Goal: Consume media (video, audio): Consume media (video, audio)

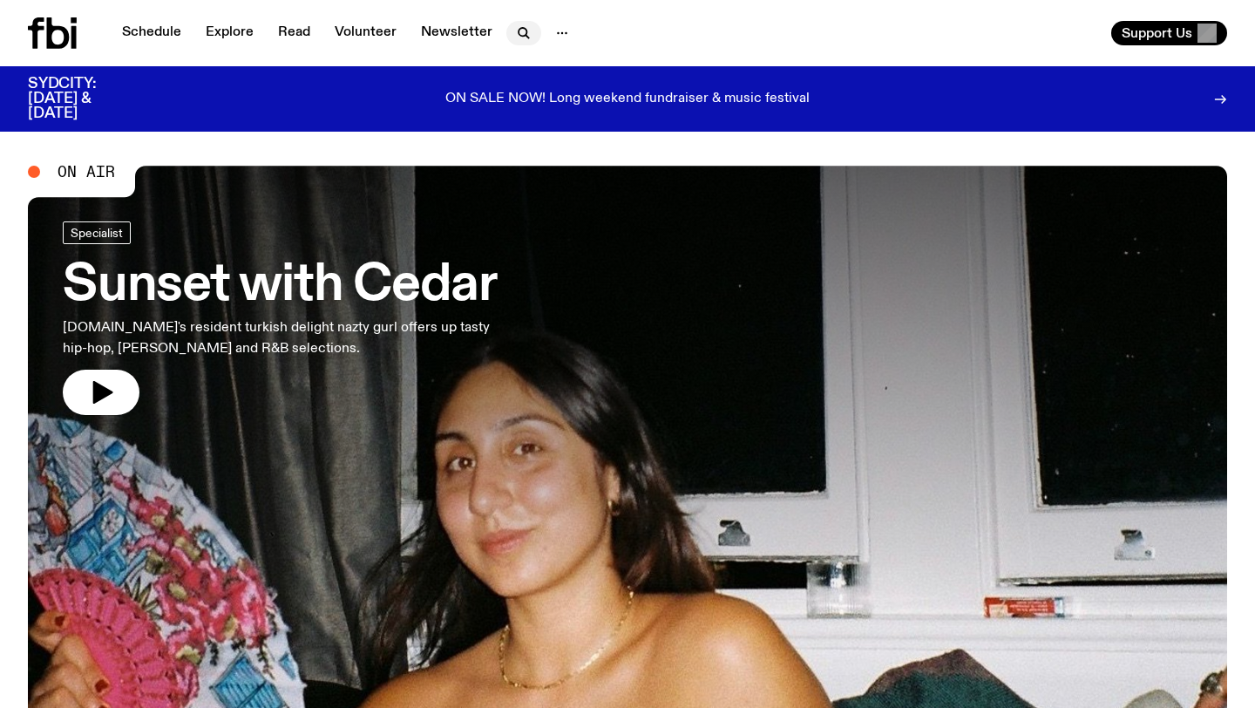
click at [506, 40] on button "button" at bounding box center [523, 33] width 35 height 24
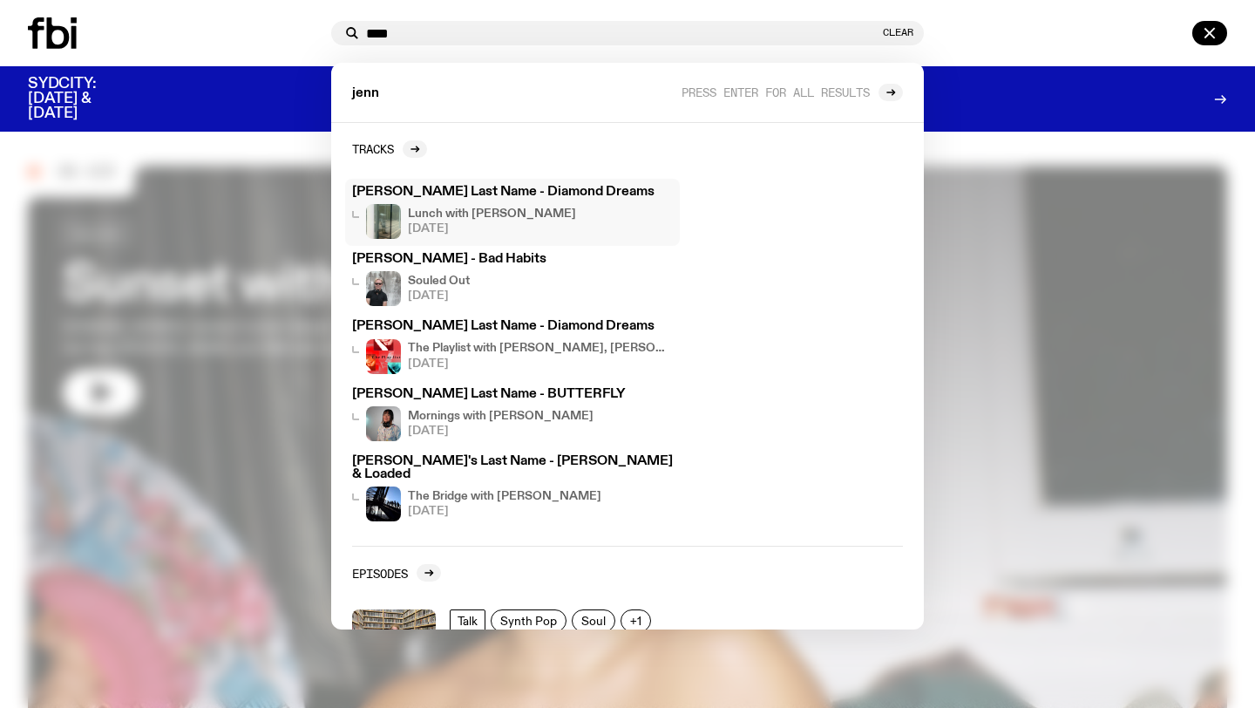
type input "****"
click at [540, 210] on h4 "Lunch with [PERSON_NAME]" at bounding box center [492, 213] width 168 height 11
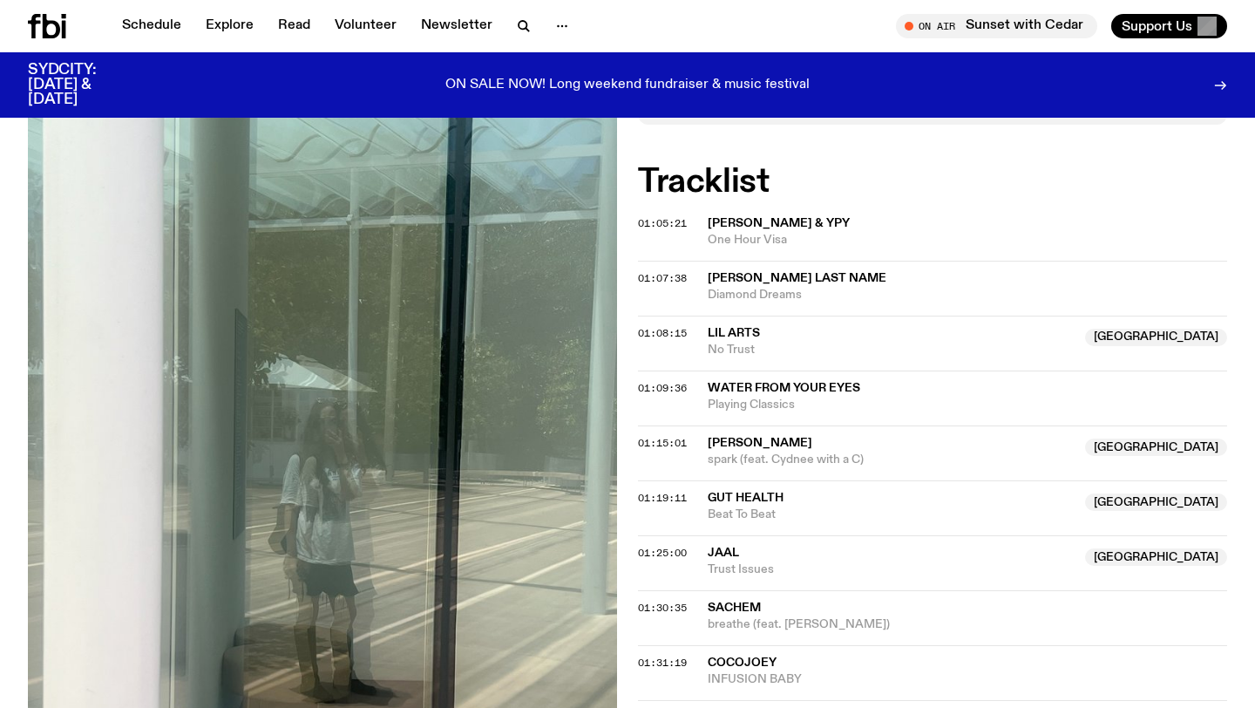
scroll to position [547, 0]
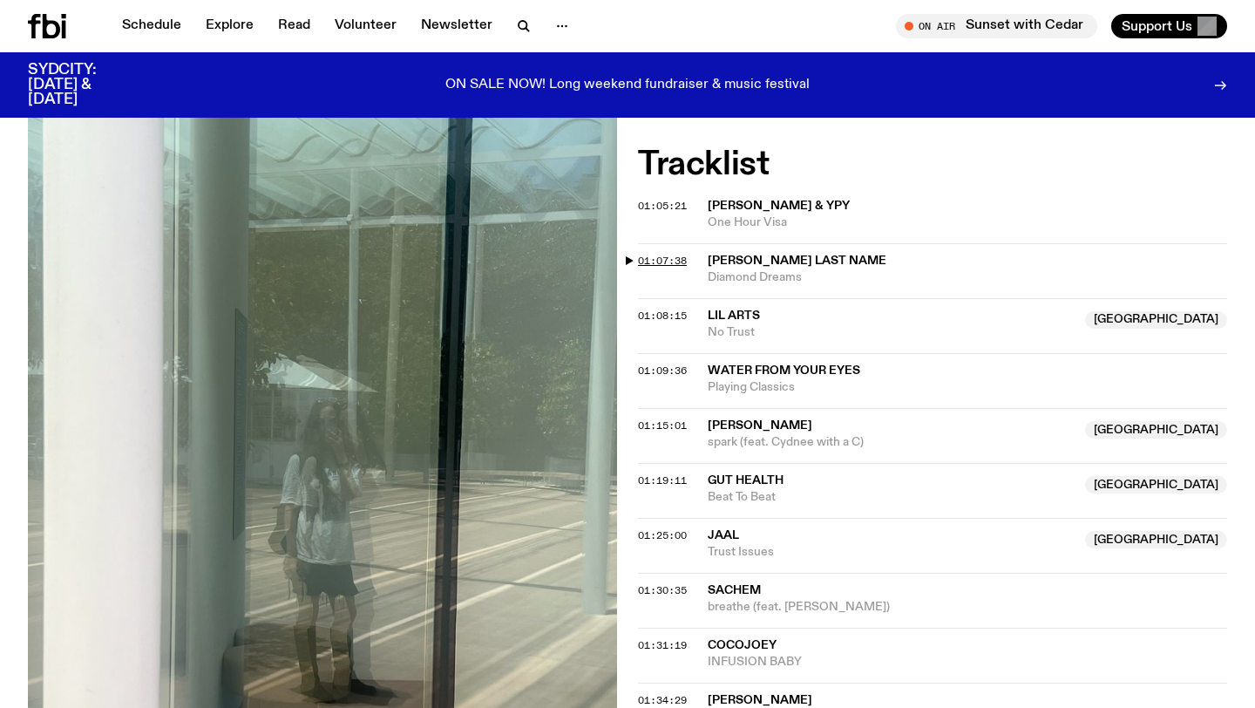
click at [638, 264] on span "01:07:38" at bounding box center [662, 261] width 49 height 14
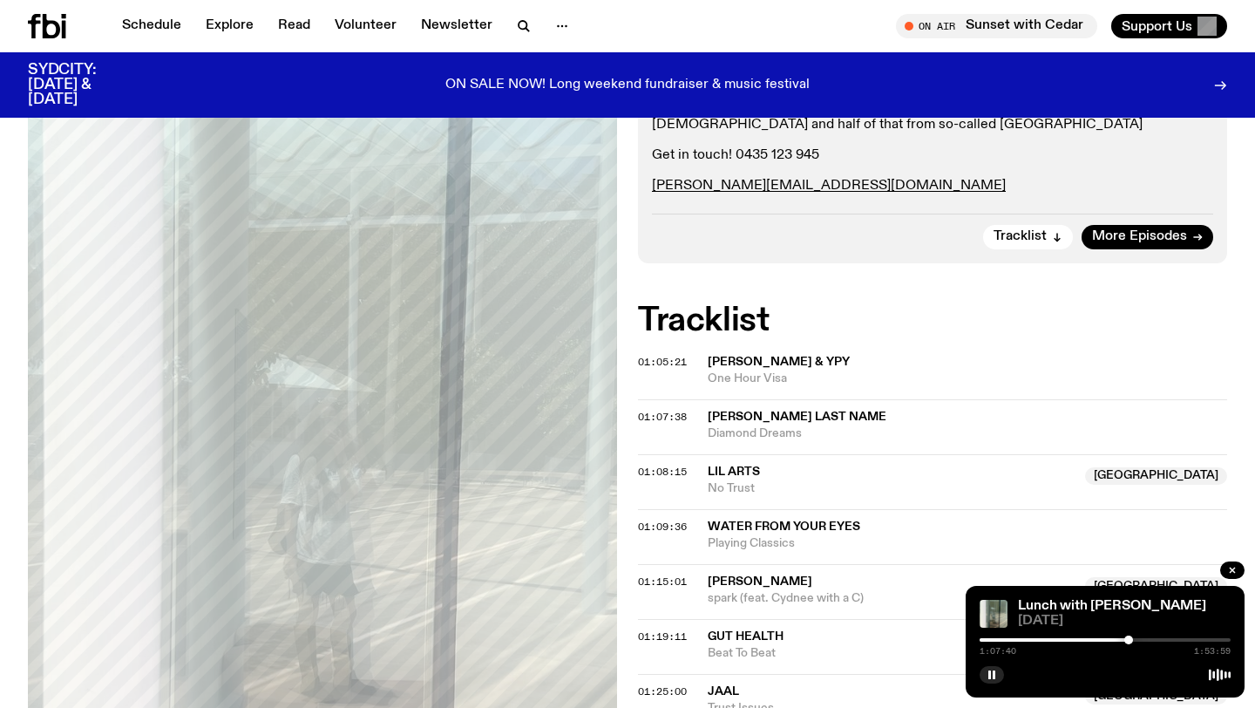
scroll to position [389, 0]
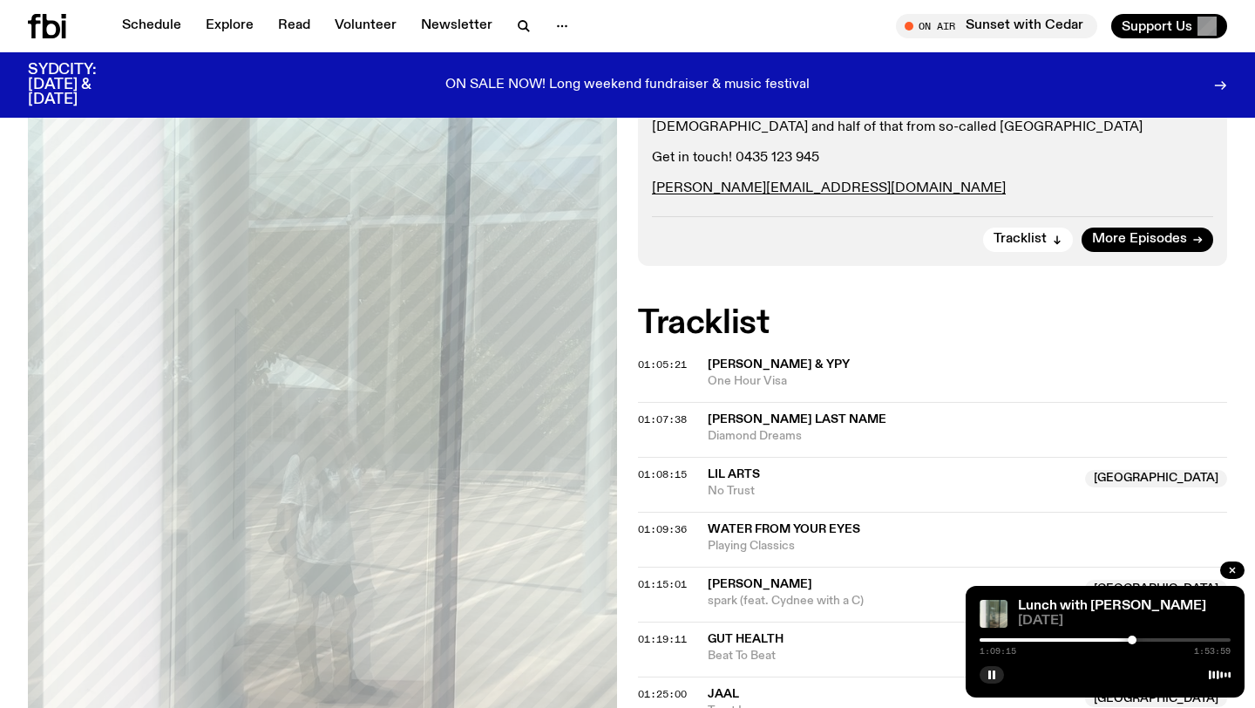
click at [1132, 640] on div at bounding box center [1131, 639] width 9 height 9
click at [1129, 639] on div at bounding box center [1129, 639] width 9 height 9
click at [1134, 639] on div at bounding box center [1104, 639] width 251 height 3
click at [1139, 639] on div at bounding box center [1104, 639] width 251 height 3
click at [1144, 638] on div at bounding box center [1104, 639] width 251 height 3
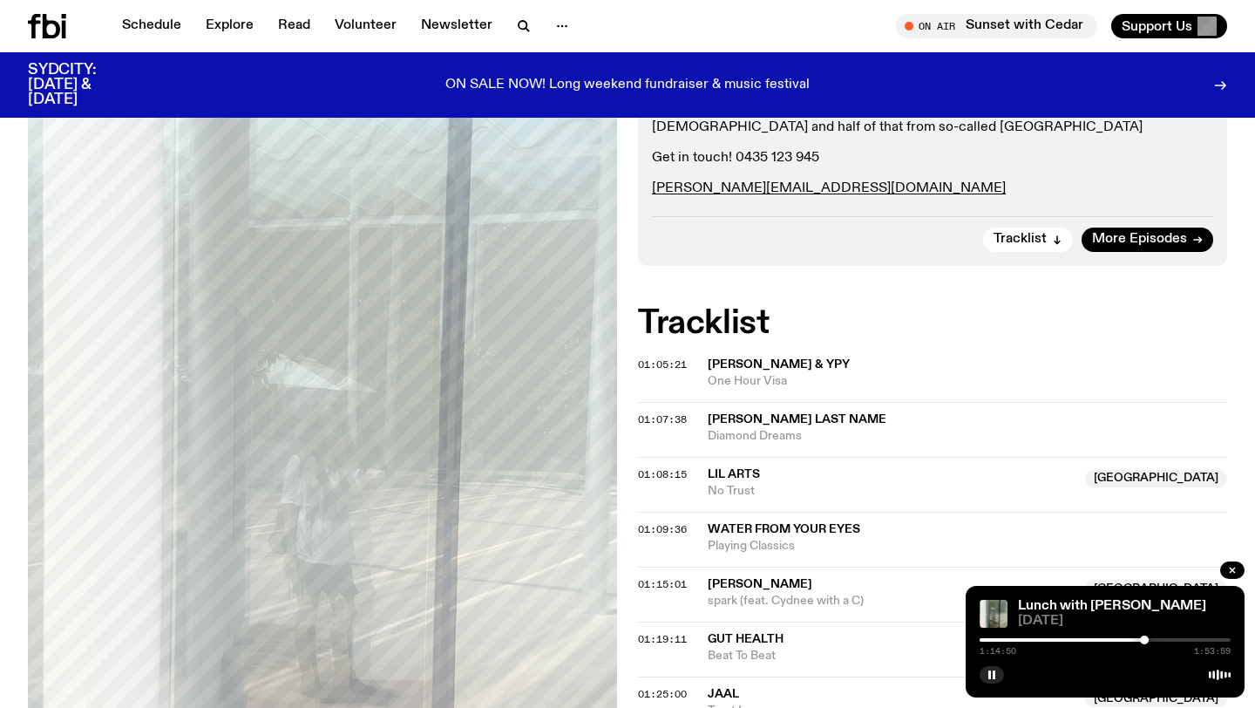
click at [1151, 640] on div at bounding box center [1104, 639] width 251 height 3
click at [1151, 639] on div at bounding box center [1151, 639] width 9 height 9
click at [1157, 640] on div at bounding box center [1104, 639] width 251 height 3
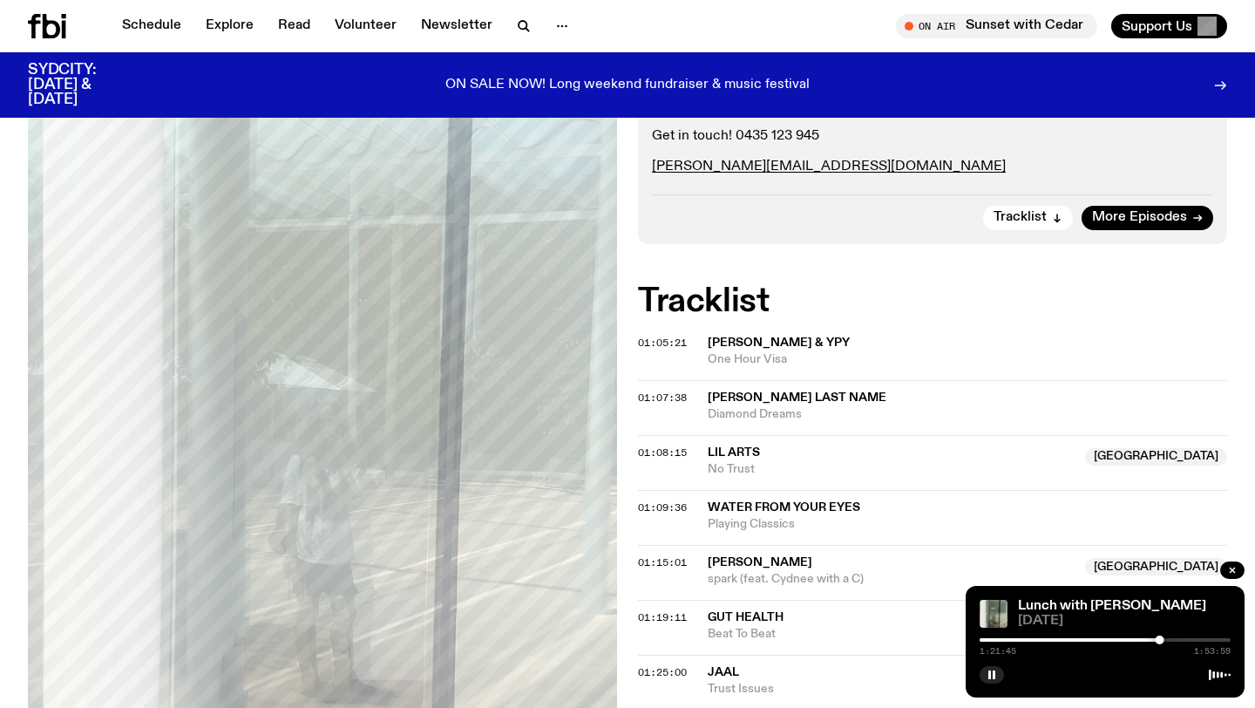
scroll to position [411, 0]
click at [1168, 640] on div at bounding box center [1104, 639] width 251 height 3
click at [1173, 640] on div at bounding box center [1172, 639] width 9 height 9
click at [1180, 640] on div at bounding box center [1104, 639] width 251 height 3
click at [1188, 638] on div at bounding box center [1104, 639] width 251 height 3
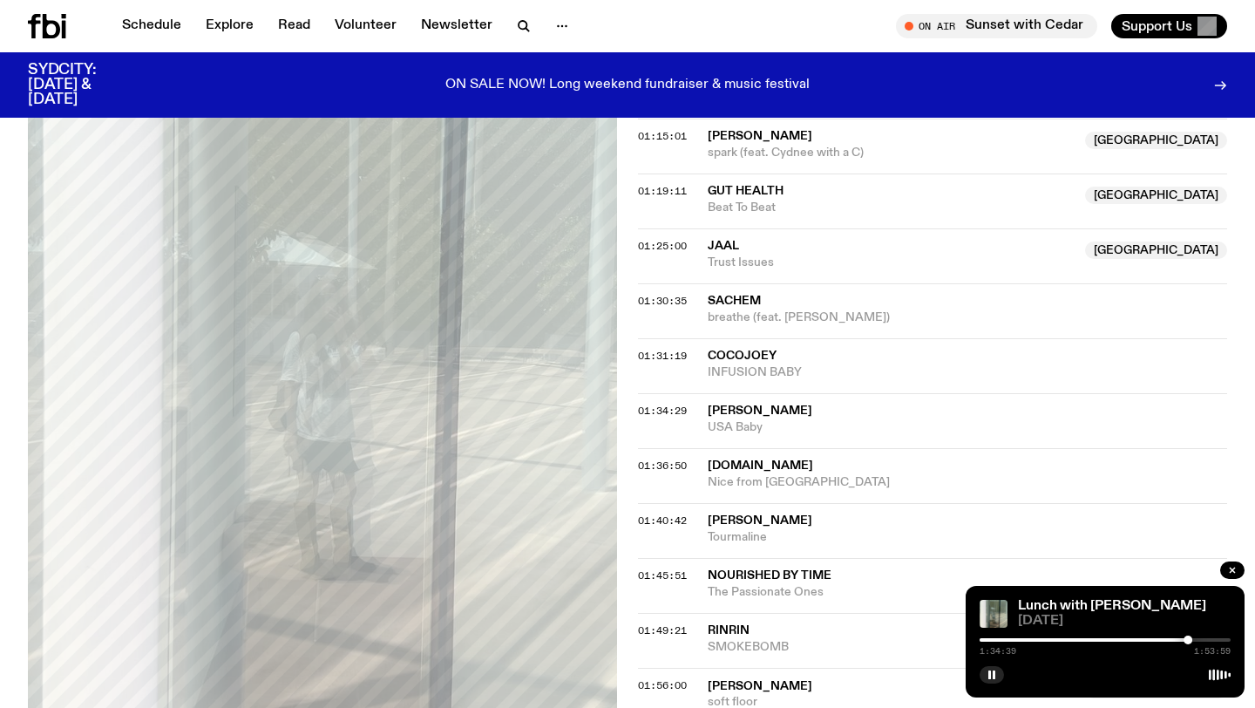
scroll to position [823, 0]
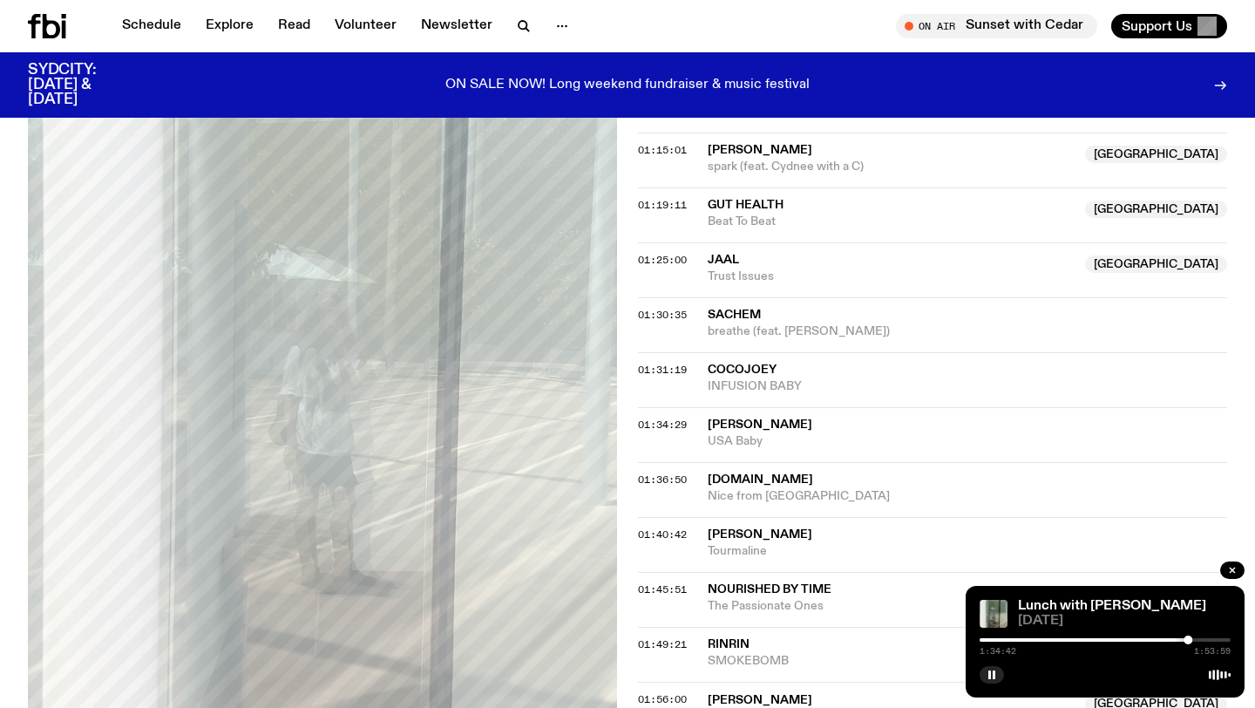
click at [1194, 640] on div at bounding box center [1104, 639] width 251 height 3
click at [1200, 640] on div at bounding box center [1104, 639] width 251 height 3
click at [1204, 641] on div "1:40:09 1:53:59" at bounding box center [1104, 644] width 251 height 21
click at [1210, 640] on div at bounding box center [1104, 639] width 251 height 3
click at [1219, 640] on div at bounding box center [1104, 639] width 251 height 3
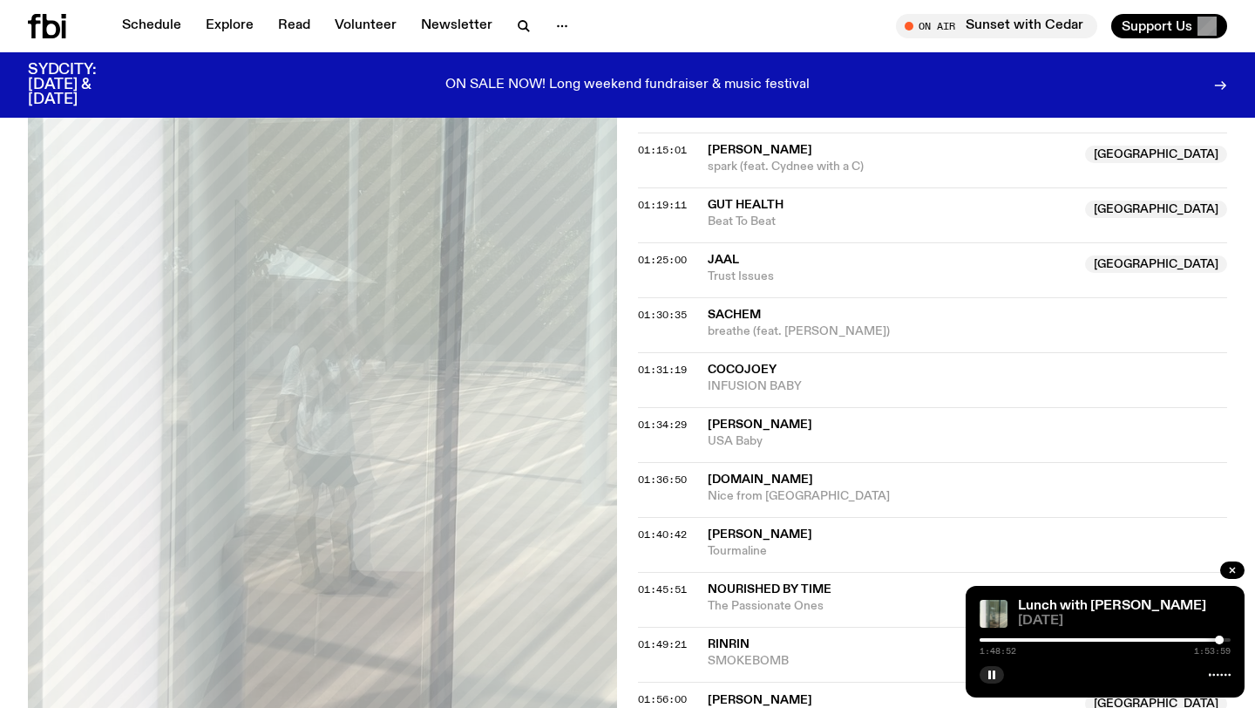
click at [1186, 641] on div "1:48:52 1:53:59" at bounding box center [1104, 644] width 251 height 21
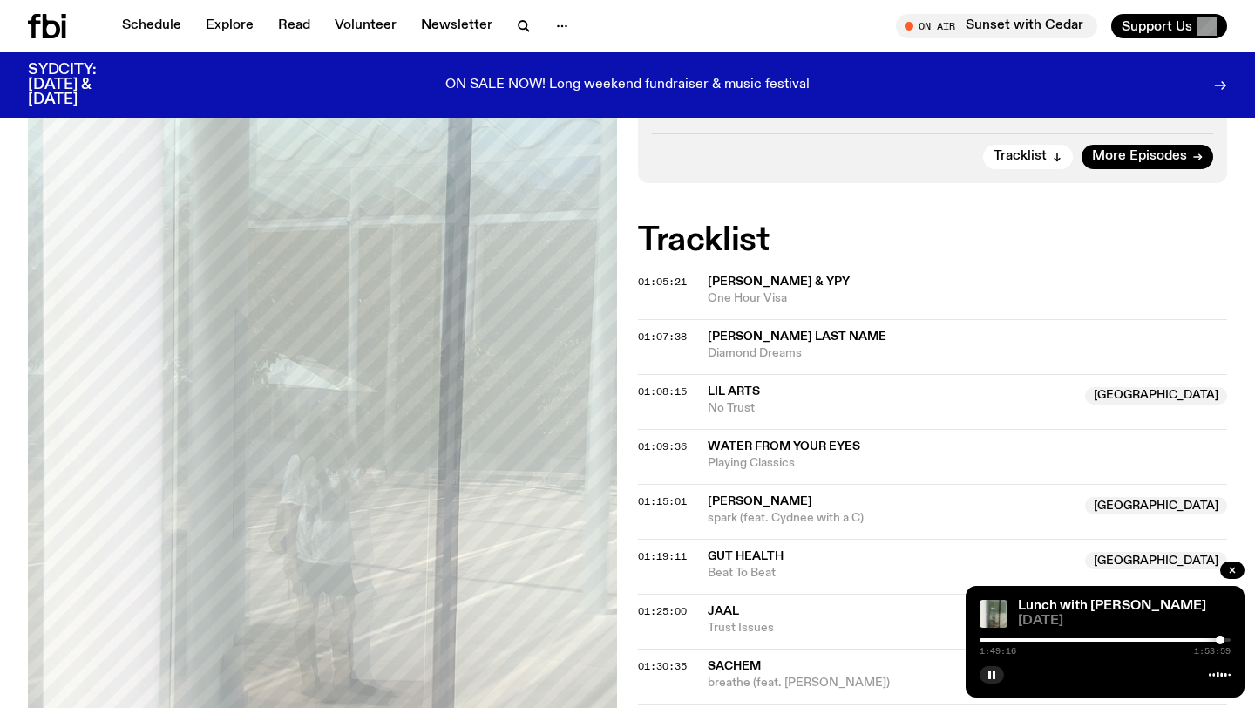
scroll to position [473, 0]
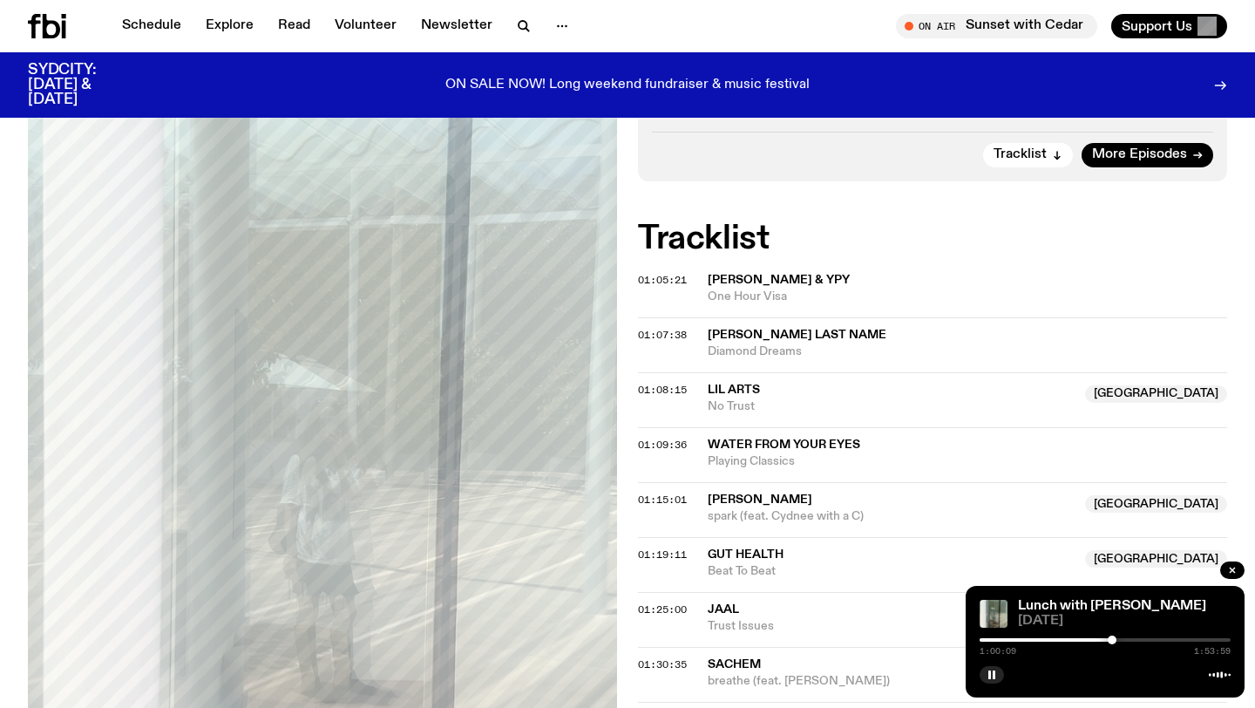
drag, startPoint x: 1221, startPoint y: 641, endPoint x: 1112, endPoint y: 670, distance: 112.6
click at [1112, 670] on div "Lunch with [PERSON_NAME] [DATE] 1:00:09 1:53:59" at bounding box center [1104, 642] width 279 height 112
click at [1115, 640] on div at bounding box center [1111, 639] width 9 height 9
click at [1121, 640] on div at bounding box center [1104, 639] width 251 height 3
click at [1123, 641] on div at bounding box center [1123, 639] width 9 height 9
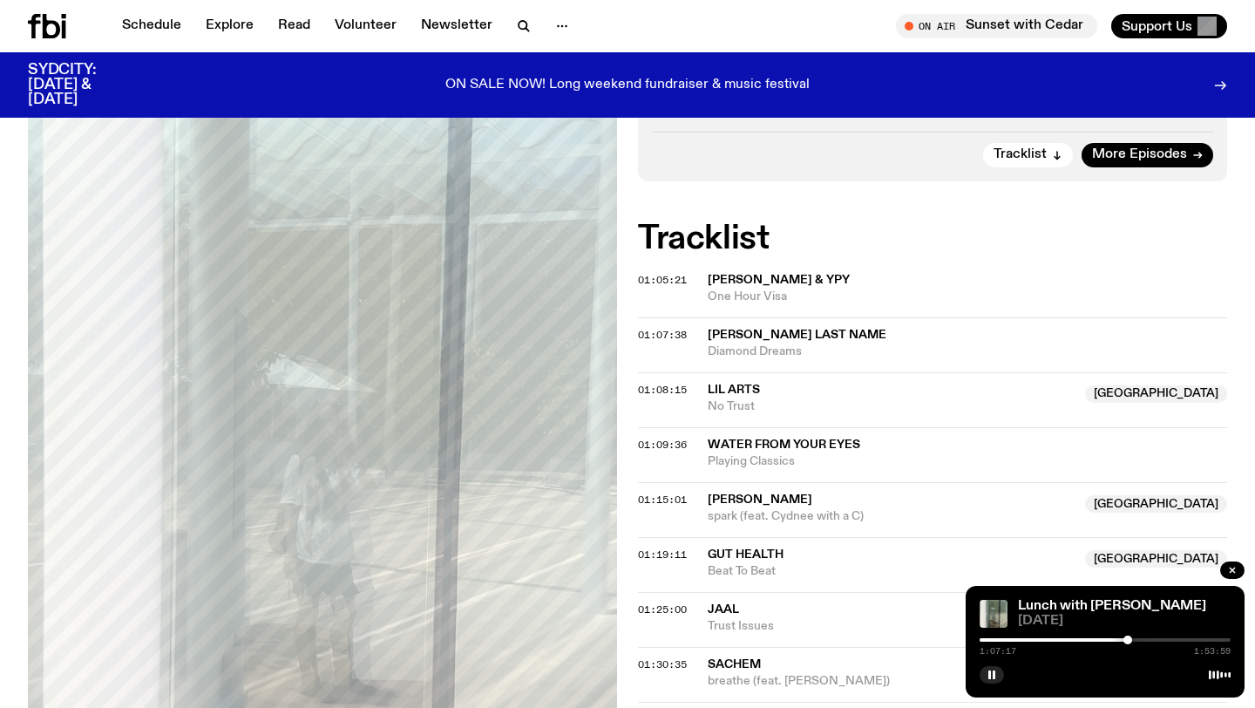
click at [1127, 640] on div at bounding box center [1127, 639] width 9 height 9
click at [1131, 640] on div at bounding box center [1131, 639] width 9 height 9
click at [1134, 640] on div at bounding box center [1133, 639] width 9 height 9
click at [1138, 640] on div at bounding box center [1104, 639] width 251 height 3
click at [1138, 640] on div at bounding box center [1138, 639] width 9 height 9
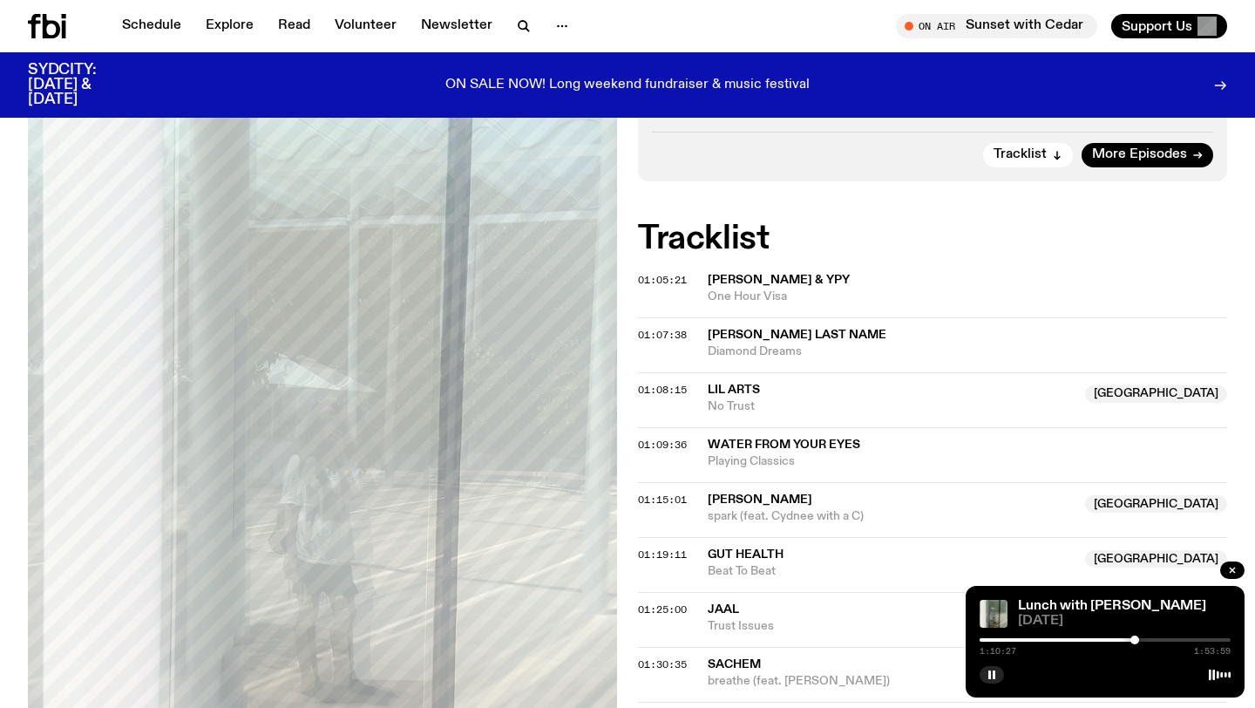
click at [1134, 640] on div at bounding box center [1134, 639] width 9 height 9
click at [1135, 640] on div at bounding box center [1135, 639] width 9 height 9
click at [1139, 640] on div at bounding box center [1138, 639] width 9 height 9
click at [1143, 640] on div at bounding box center [1104, 639] width 251 height 3
click at [1143, 640] on div at bounding box center [1143, 639] width 9 height 9
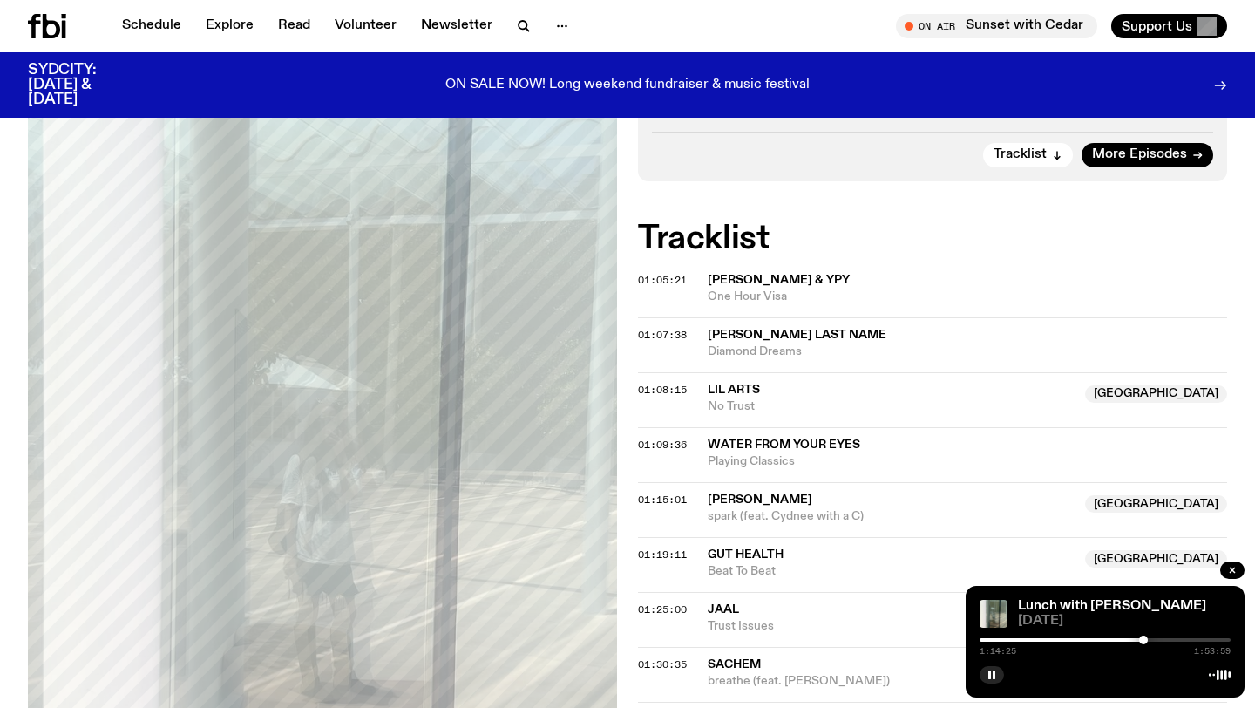
click at [1138, 640] on div at bounding box center [1017, 639] width 251 height 3
click at [1135, 640] on div at bounding box center [1135, 639] width 9 height 9
click at [1141, 641] on div "1:10:51 1:53:59" at bounding box center [1104, 644] width 251 height 21
click at [1141, 640] on div at bounding box center [1104, 639] width 251 height 3
click at [1144, 638] on div at bounding box center [1144, 639] width 9 height 9
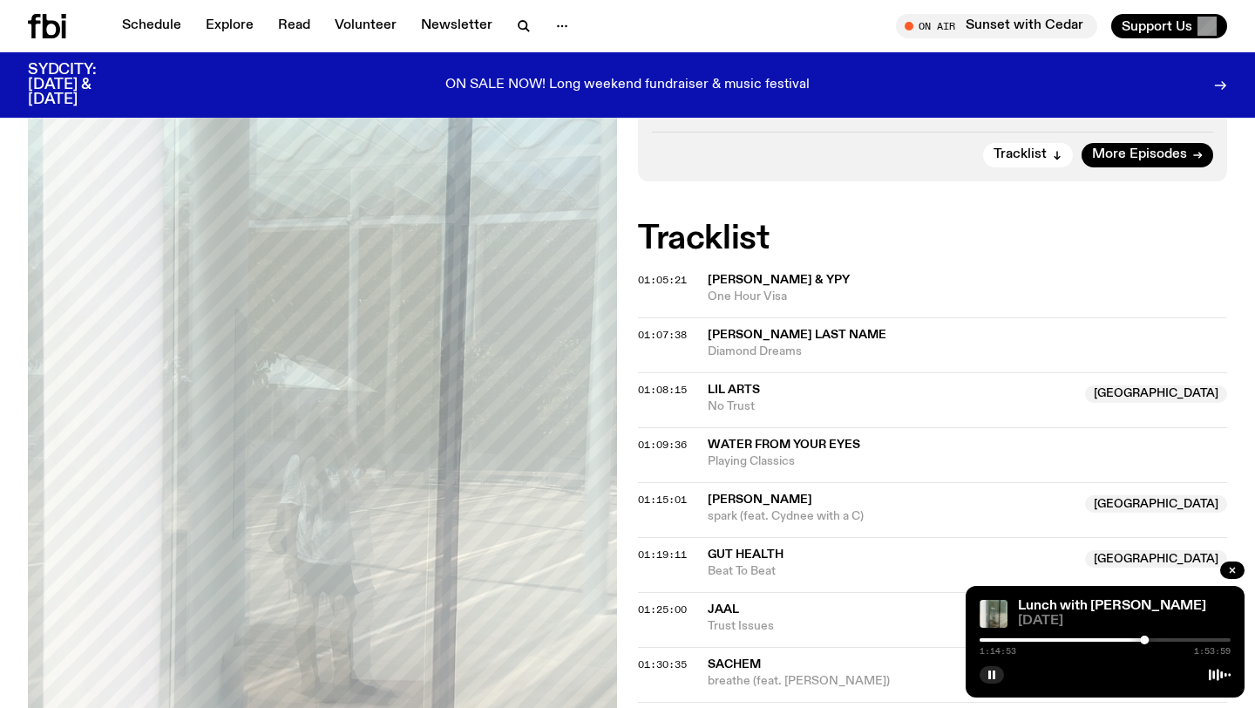
click at [1146, 638] on div at bounding box center [1144, 639] width 9 height 9
click at [1146, 638] on div at bounding box center [1145, 639] width 9 height 9
click at [1149, 640] on div at bounding box center [1145, 639] width 9 height 9
click at [1141, 639] on div at bounding box center [1023, 639] width 251 height 3
click at [1134, 640] on div at bounding box center [1015, 639] width 251 height 3
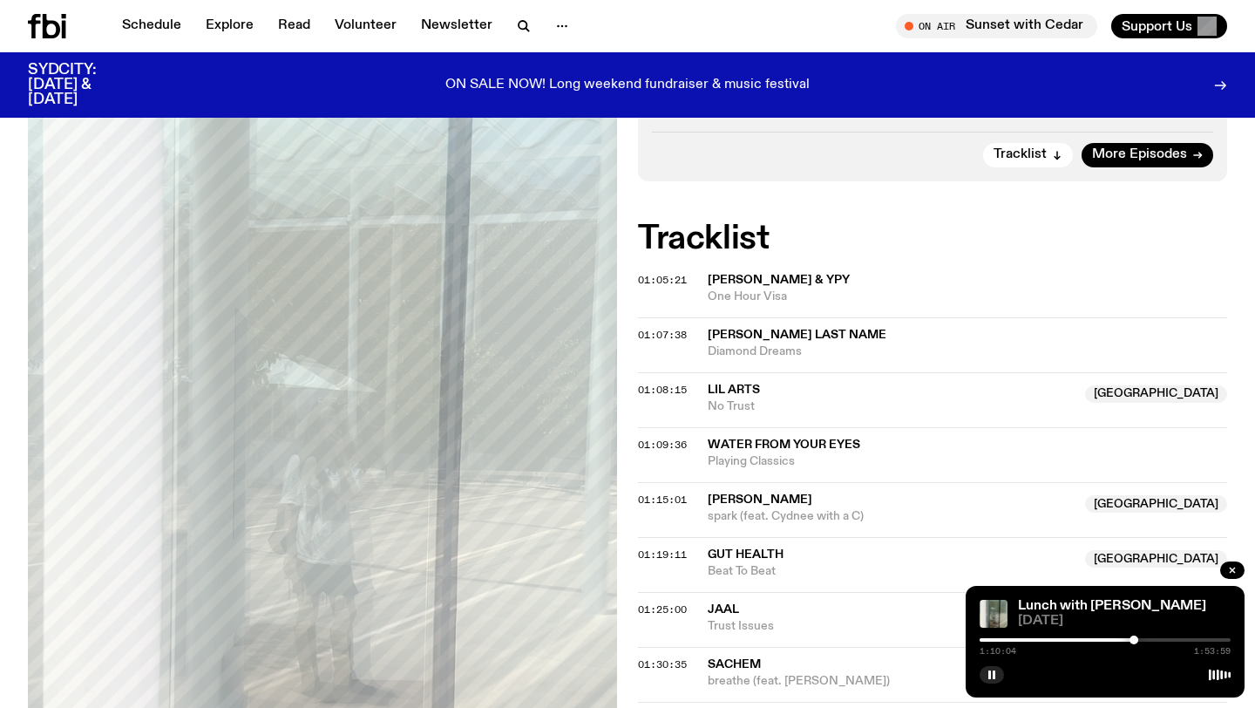
click at [1128, 640] on div at bounding box center [1008, 639] width 251 height 3
click at [1125, 640] on div at bounding box center [1125, 639] width 9 height 9
click at [1123, 640] on div at bounding box center [1123, 639] width 9 height 9
click at [1107, 640] on div at bounding box center [997, 639] width 251 height 3
click at [1113, 640] on div at bounding box center [1104, 639] width 251 height 3
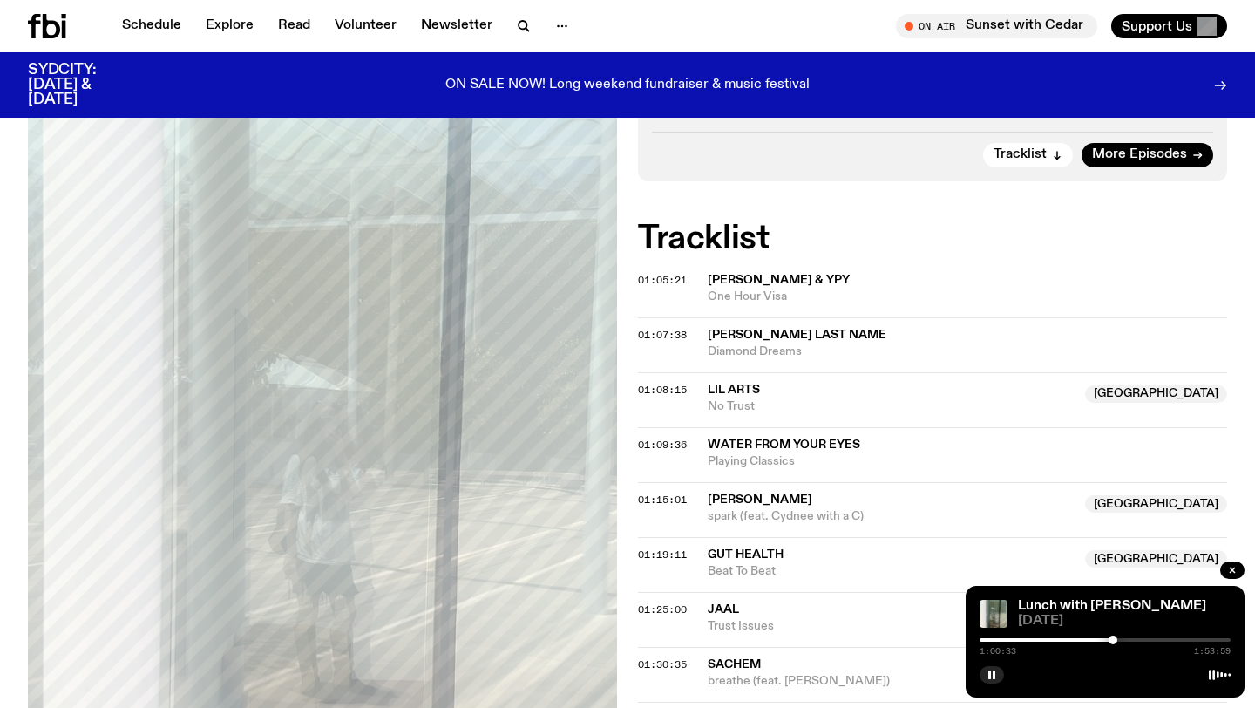
click at [1118, 640] on div at bounding box center [1104, 639] width 251 height 3
click at [1112, 640] on div at bounding box center [992, 639] width 251 height 3
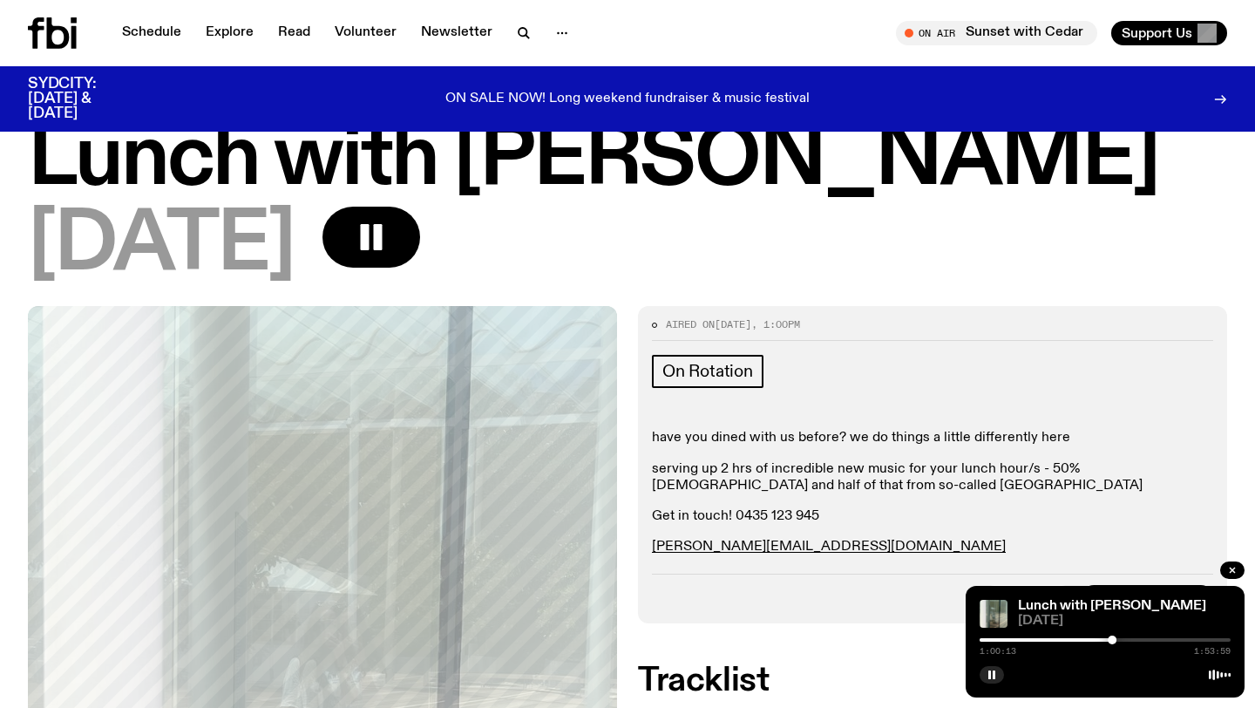
scroll to position [0, 0]
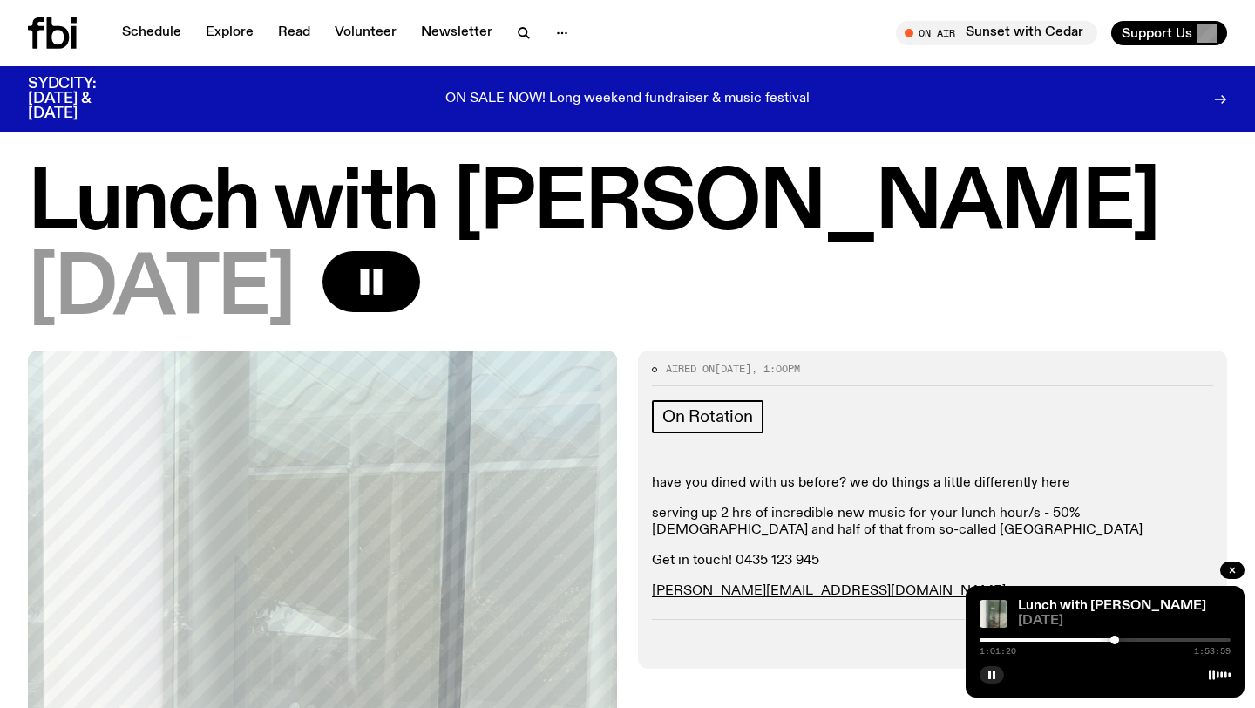
click at [1114, 640] on div at bounding box center [1114, 639] width 9 height 9
click at [1116, 640] on div at bounding box center [1116, 639] width 9 height 9
click at [1114, 640] on div at bounding box center [1114, 639] width 9 height 9
click at [1234, 565] on icon "button" at bounding box center [1232, 570] width 10 height 10
